Goal: Transaction & Acquisition: Purchase product/service

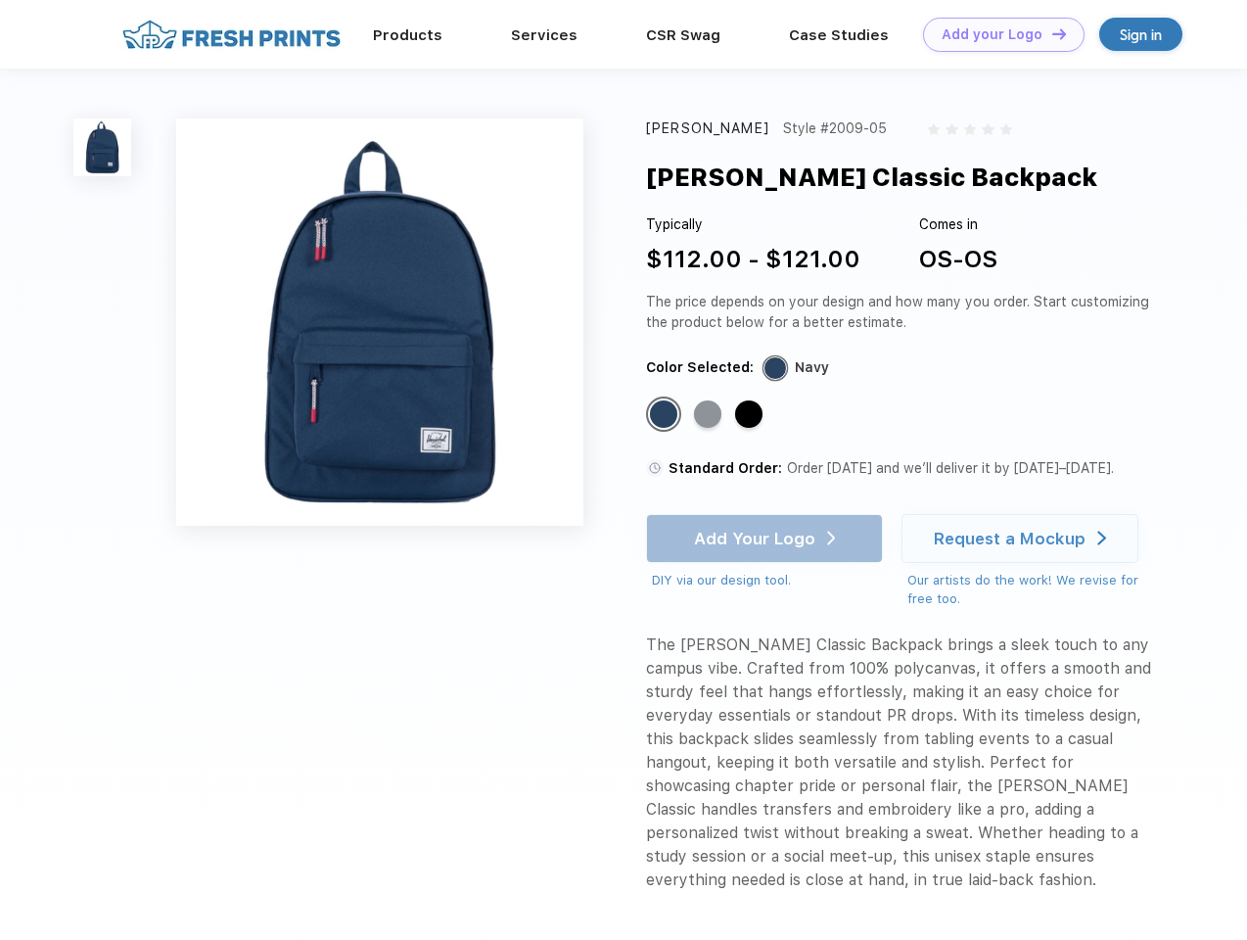
click at [997, 34] on link "Add your Logo Design Tool" at bounding box center [1004, 35] width 162 height 34
click at [0, 0] on div "Design Tool" at bounding box center [0, 0] width 0 height 0
click at [1050, 33] on link "Add your Logo Design Tool" at bounding box center [1004, 35] width 162 height 34
click at [103, 147] on img at bounding box center [102, 147] width 58 height 58
click at [666, 415] on div "Standard Color" at bounding box center [663, 413] width 27 height 27
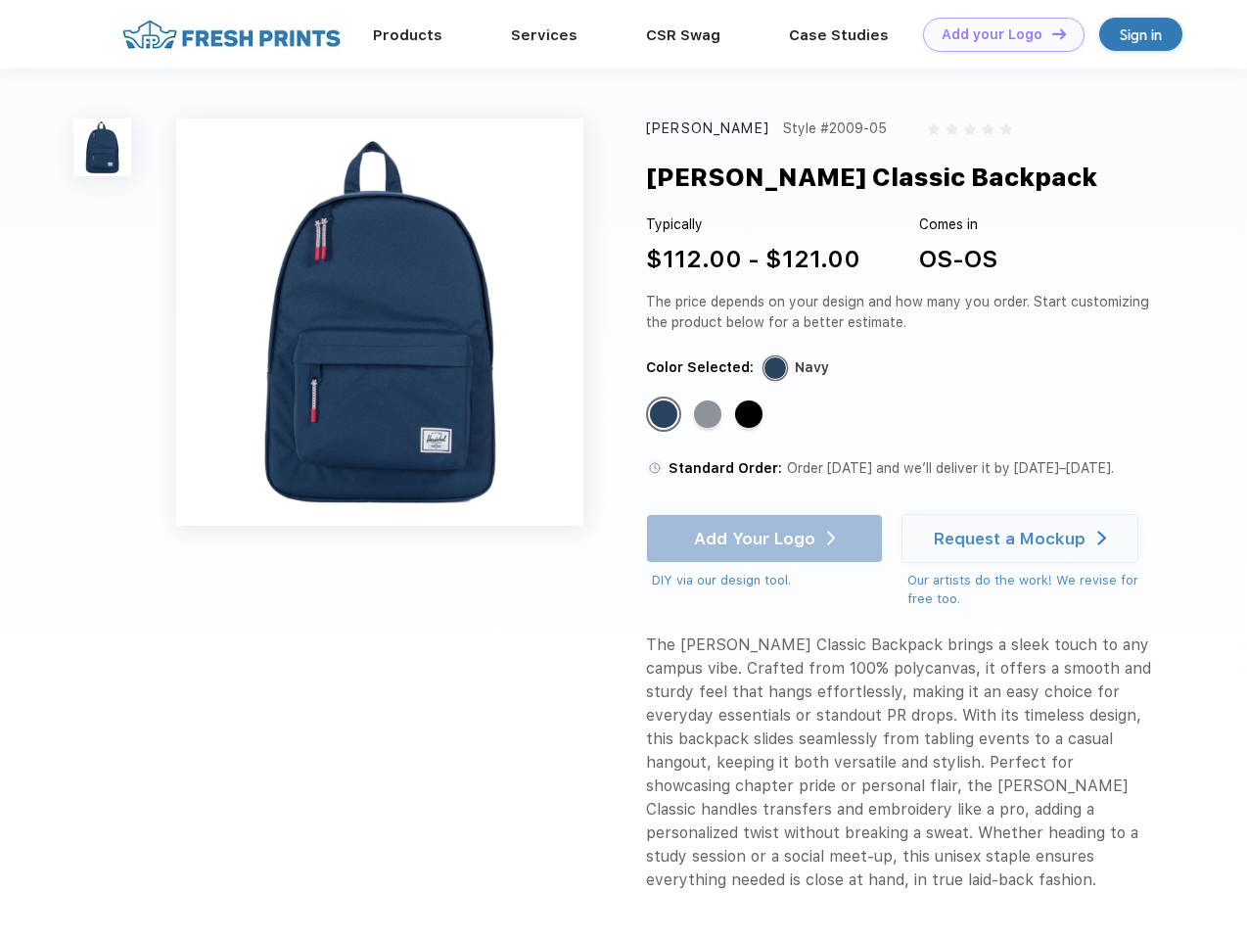
click at [710, 415] on div "Standard Color" at bounding box center [707, 413] width 27 height 27
click at [751, 415] on div "Standard Color" at bounding box center [748, 413] width 27 height 27
click at [767, 538] on div "Add Your Logo DIY via our design tool. Ah shoot! This product isn't up in our d…" at bounding box center [764, 552] width 237 height 76
click at [1023, 538] on div "Request a Mockup" at bounding box center [1010, 539] width 152 height 20
